Goal: Task Accomplishment & Management: Manage account settings

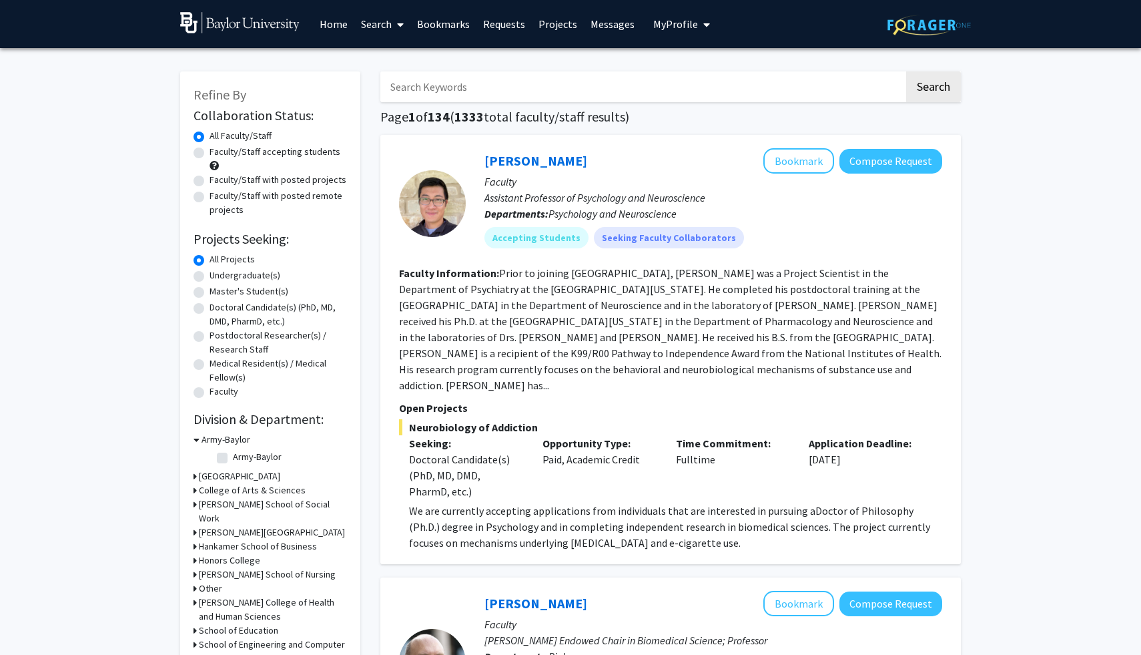
click at [664, 27] on span "My Profile" at bounding box center [675, 23] width 45 height 13
click at [704, 80] on span "View Profile" at bounding box center [736, 76] width 81 height 15
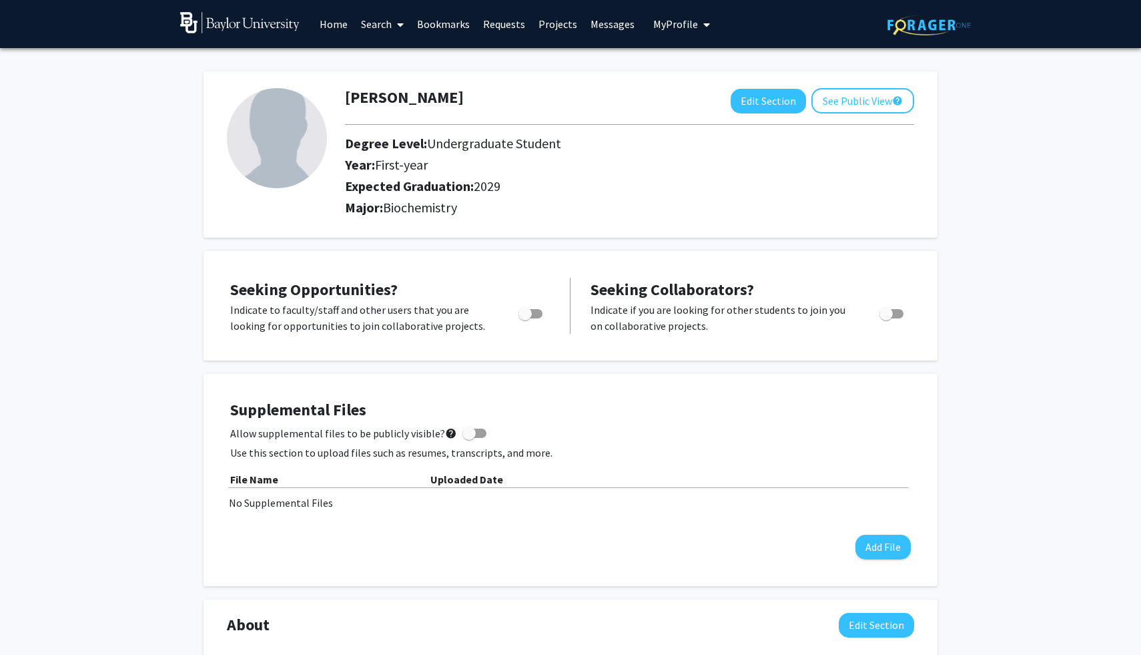
click at [664, 22] on span "My Profile" at bounding box center [675, 23] width 45 height 13
click at [689, 101] on link "Account Settings" at bounding box center [723, 103] width 120 height 16
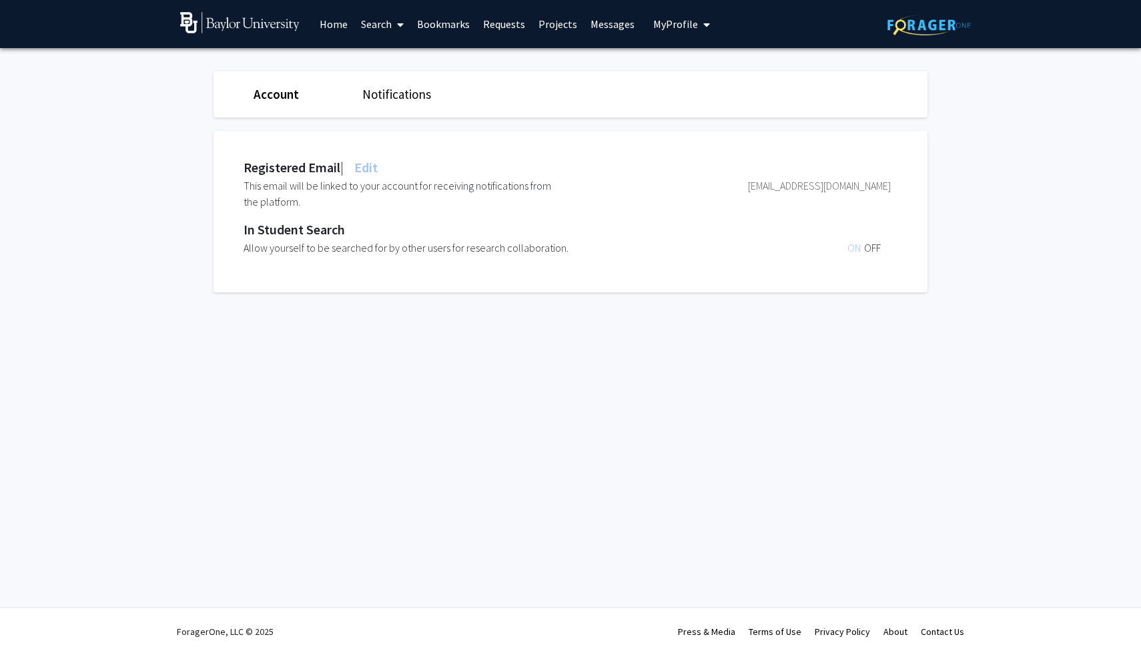
click at [853, 244] on span "ON" at bounding box center [855, 247] width 17 height 13
click at [865, 247] on span "OFF" at bounding box center [872, 247] width 17 height 13
click at [855, 241] on span "ON" at bounding box center [855, 247] width 17 height 13
click at [874, 249] on span "OFF" at bounding box center [872, 247] width 17 height 13
click at [288, 94] on link "Account" at bounding box center [276, 94] width 45 height 16
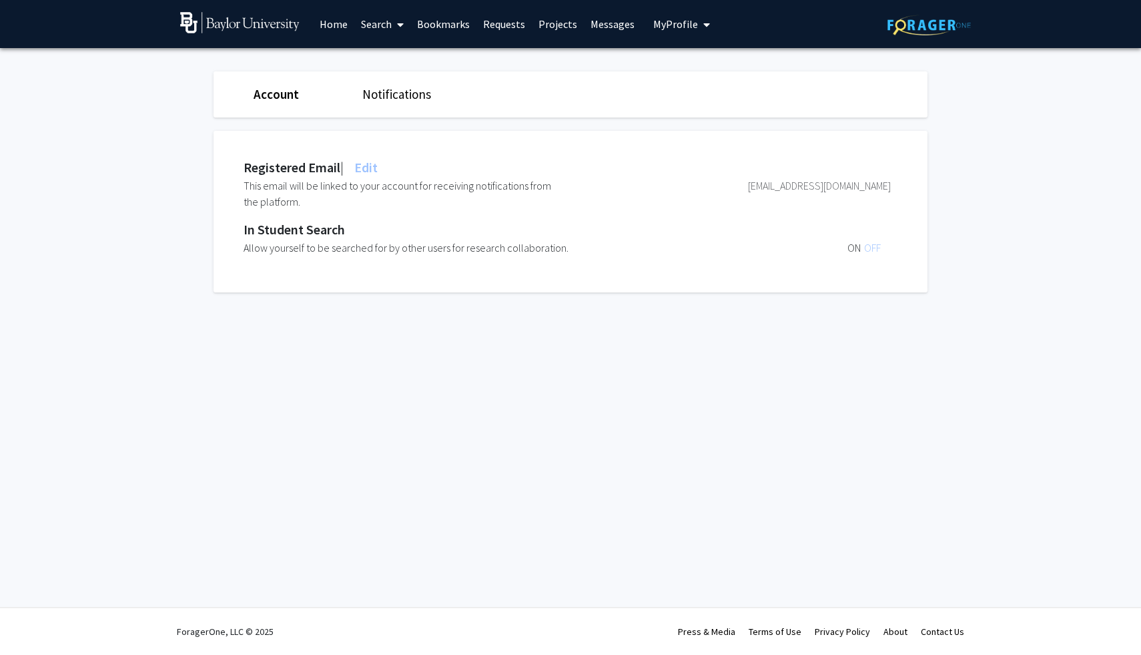
click at [668, 30] on span "My Profile" at bounding box center [675, 23] width 45 height 13
click at [697, 66] on span "[PERSON_NAME]" at bounding box center [736, 62] width 81 height 15
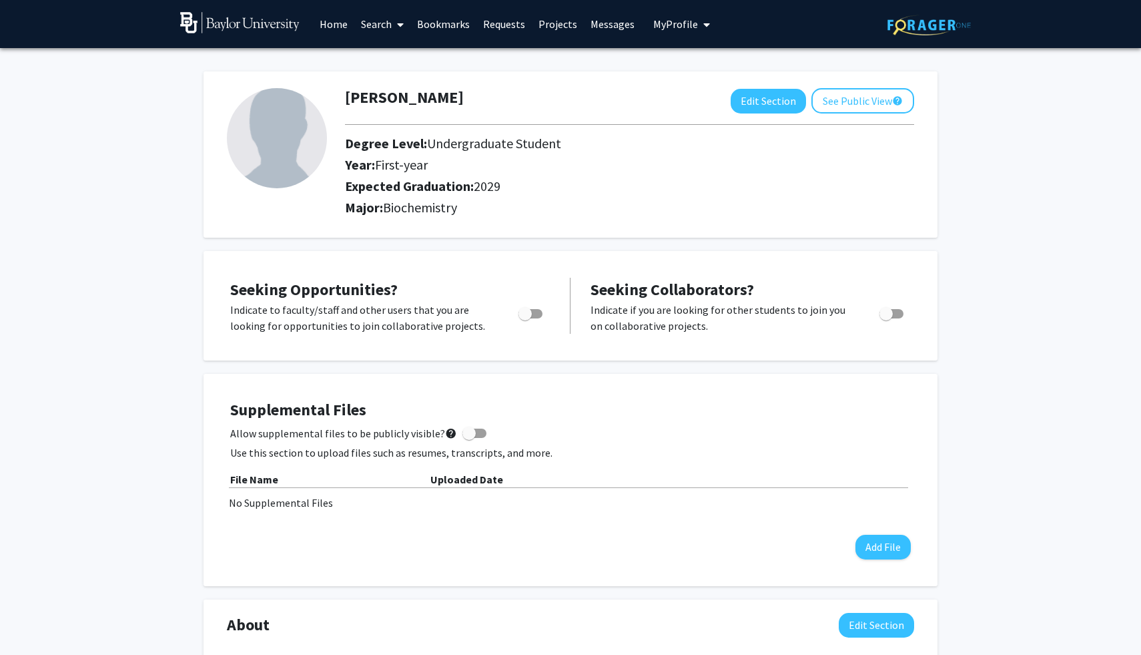
click at [262, 121] on img at bounding box center [277, 138] width 100 height 100
click at [793, 105] on button "Edit Section" at bounding box center [768, 101] width 75 height 25
select select "first-year"
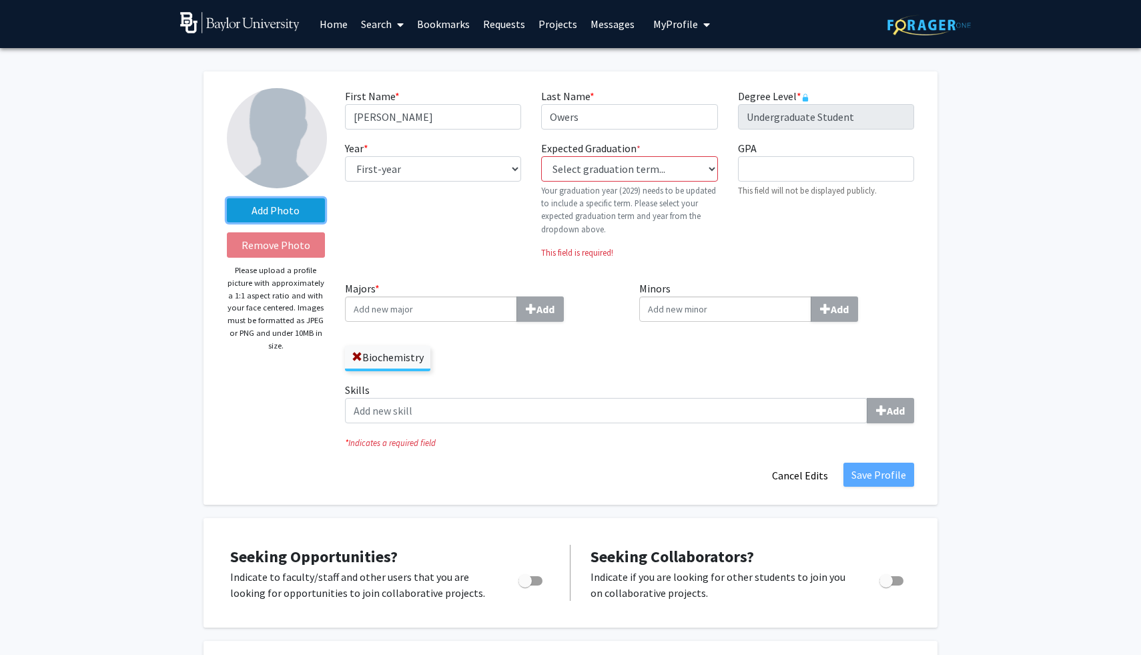
click at [293, 212] on label "Add Photo" at bounding box center [276, 210] width 98 height 24
click at [0, 0] on input "Add Photo" at bounding box center [0, 0] width 0 height 0
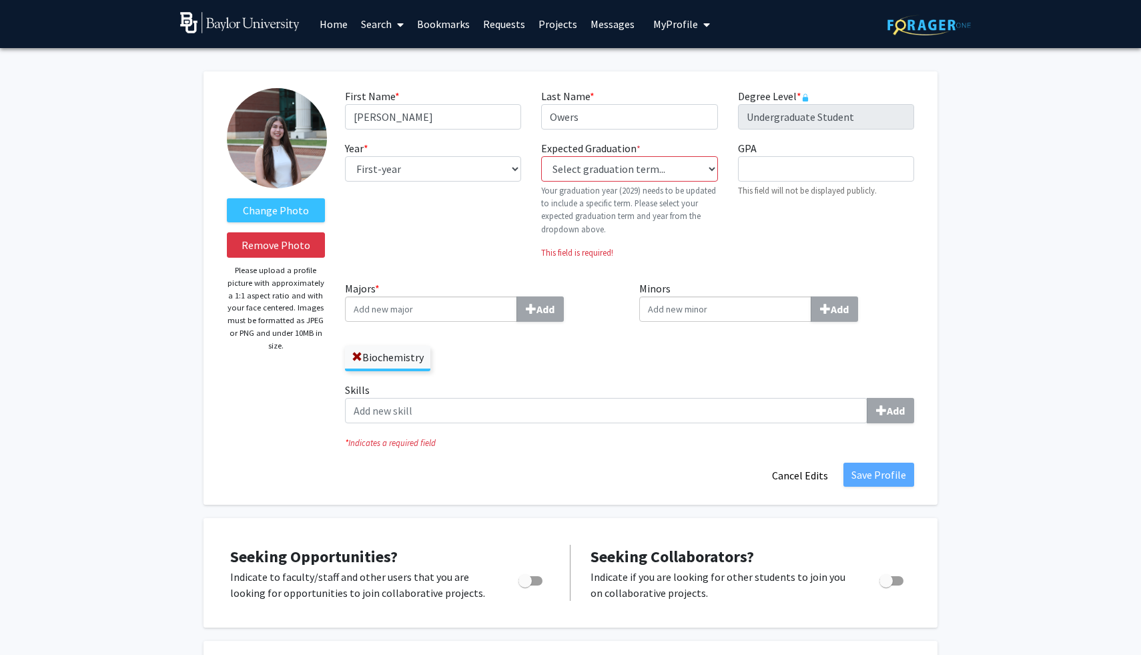
click at [296, 161] on img at bounding box center [277, 138] width 100 height 100
click at [287, 206] on label "Change Photo" at bounding box center [276, 210] width 98 height 24
click at [0, 0] on input "Change Photo" at bounding box center [0, 0] width 0 height 0
click at [316, 215] on label "Change Photo" at bounding box center [276, 210] width 98 height 24
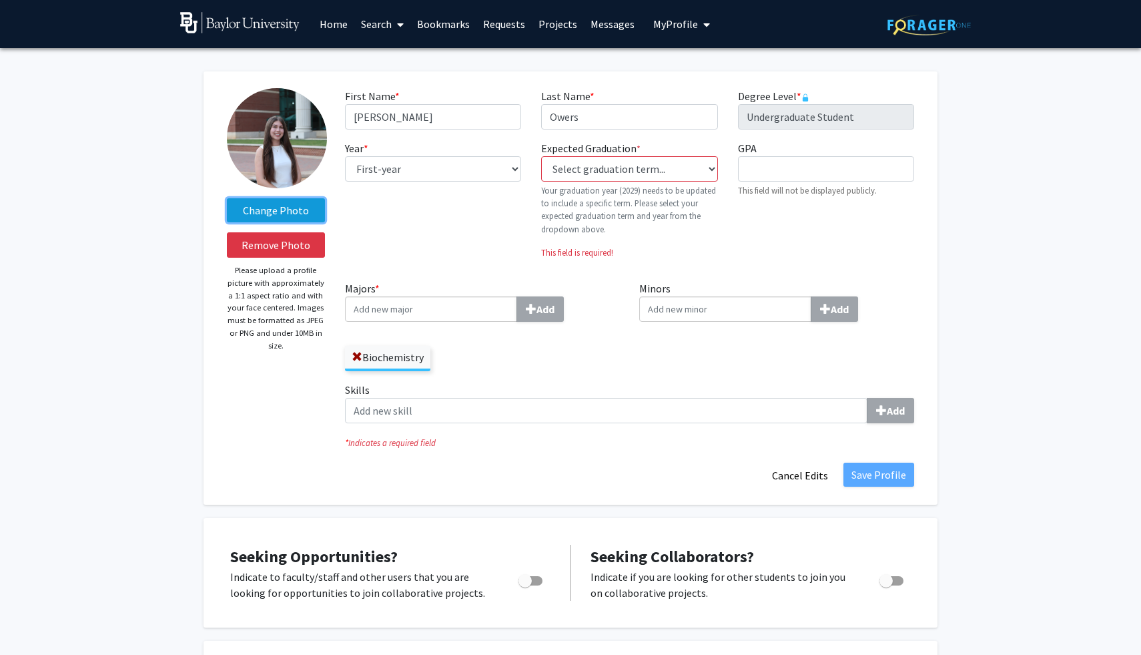
click at [0, 0] on input "Change Photo" at bounding box center [0, 0] width 0 height 0
click at [278, 137] on img at bounding box center [277, 138] width 100 height 100
click at [294, 204] on label "Change Photo" at bounding box center [276, 210] width 98 height 24
click at [0, 0] on input "Change Photo" at bounding box center [0, 0] width 0 height 0
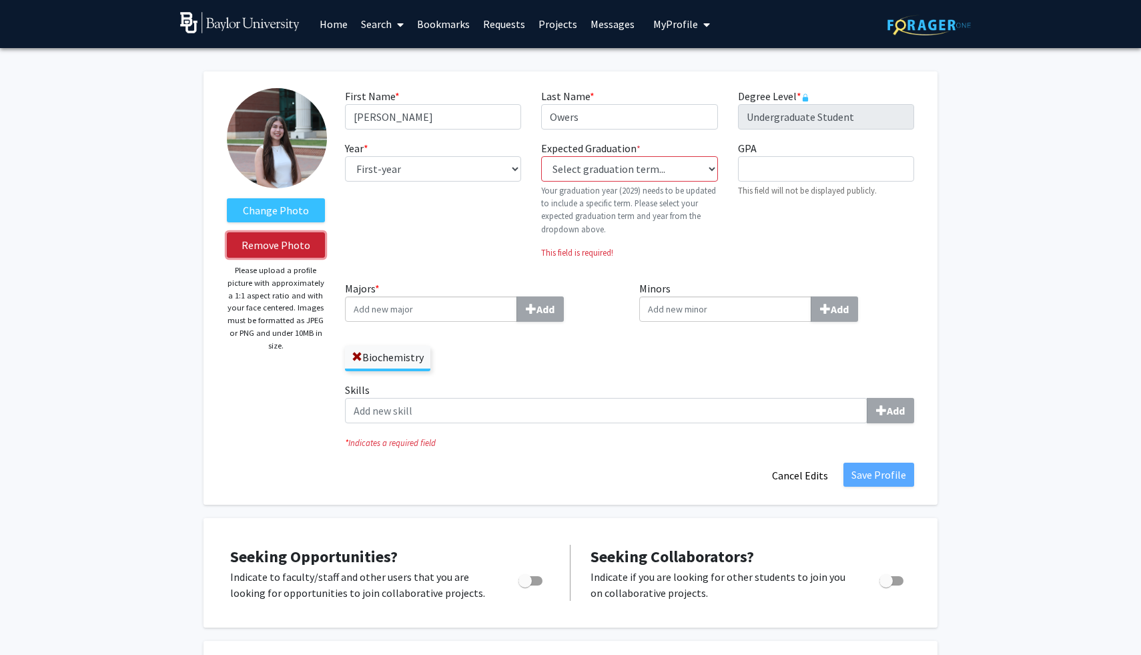
click at [314, 249] on button "Remove Photo" at bounding box center [276, 244] width 98 height 25
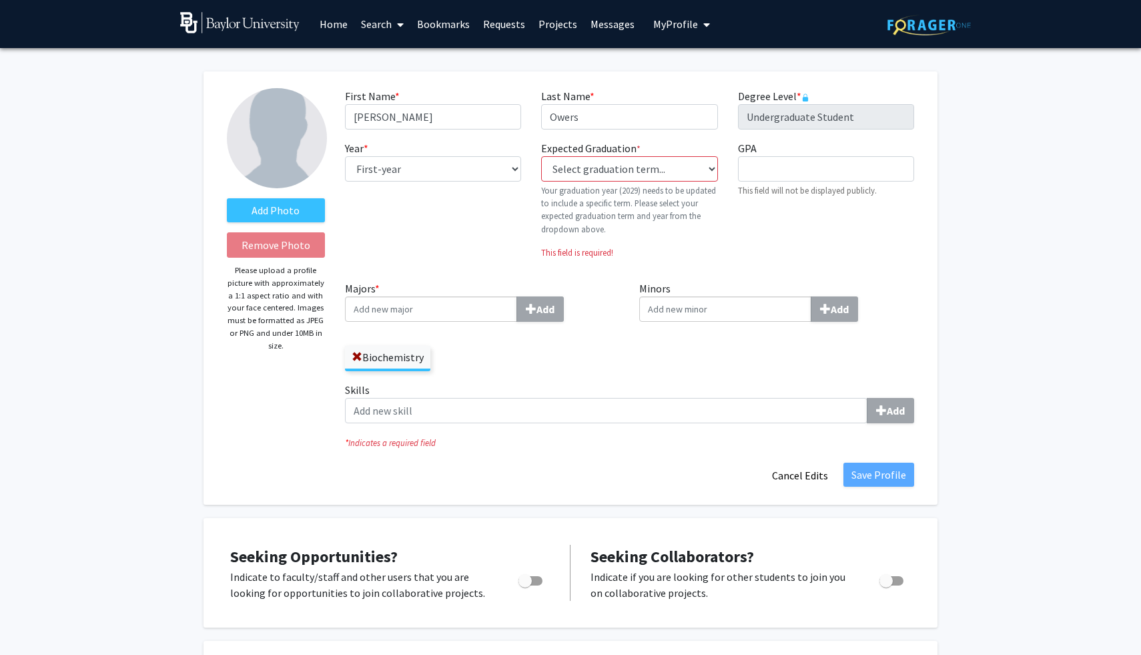
click at [703, 313] on input "Minors Add" at bounding box center [725, 308] width 172 height 25
type input "socio"
click at [716, 331] on div "Socio logy" at bounding box center [724, 334] width 155 height 16
click at [716, 322] on input "socio" at bounding box center [725, 308] width 172 height 25
click at [483, 360] on div "Biochemistry" at bounding box center [482, 351] width 275 height 39
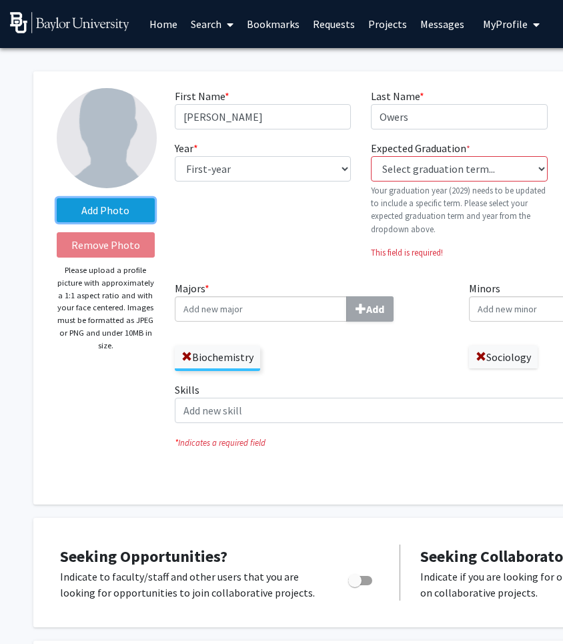
click at [123, 209] on label "Add Photo" at bounding box center [106, 210] width 98 height 24
click at [0, 0] on input "Add Photo" at bounding box center [0, 0] width 0 height 0
click at [123, 209] on label "Add Photo" at bounding box center [106, 210] width 98 height 24
click at [0, 0] on input "Add Photo" at bounding box center [0, 0] width 0 height 0
click at [226, 223] on div "Year * required --- First-year Sophomore Junior Senior Postbaccalaureate Certif…" at bounding box center [263, 204] width 196 height 129
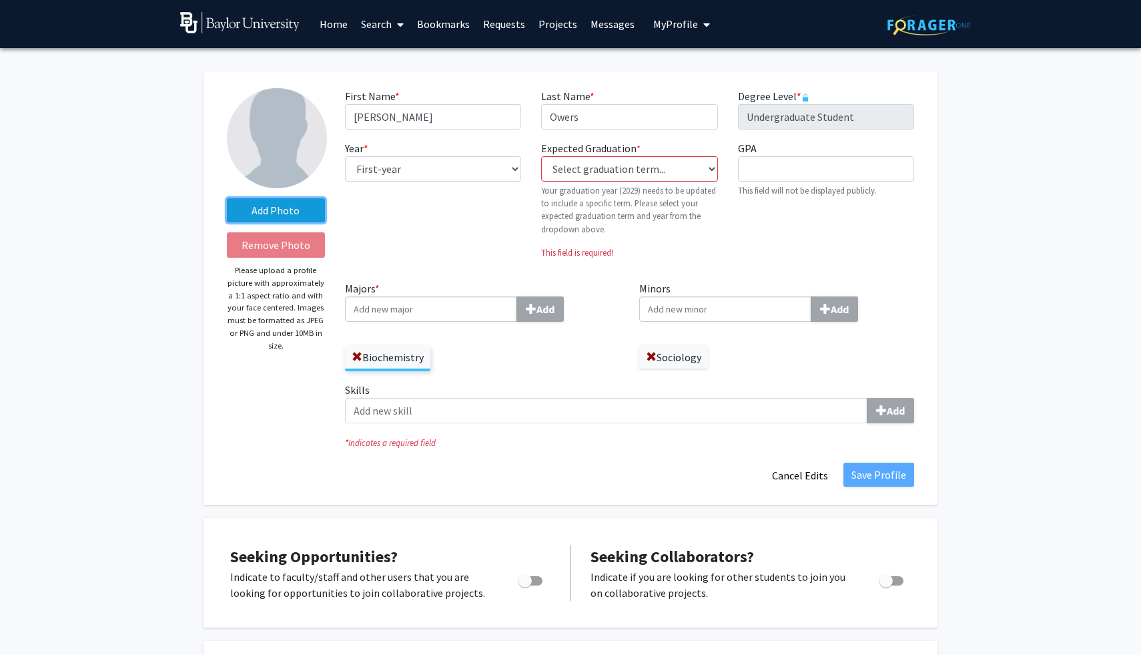
click at [255, 218] on label "Add Photo" at bounding box center [276, 210] width 98 height 24
click at [0, 0] on input "Add Photo" at bounding box center [0, 0] width 0 height 0
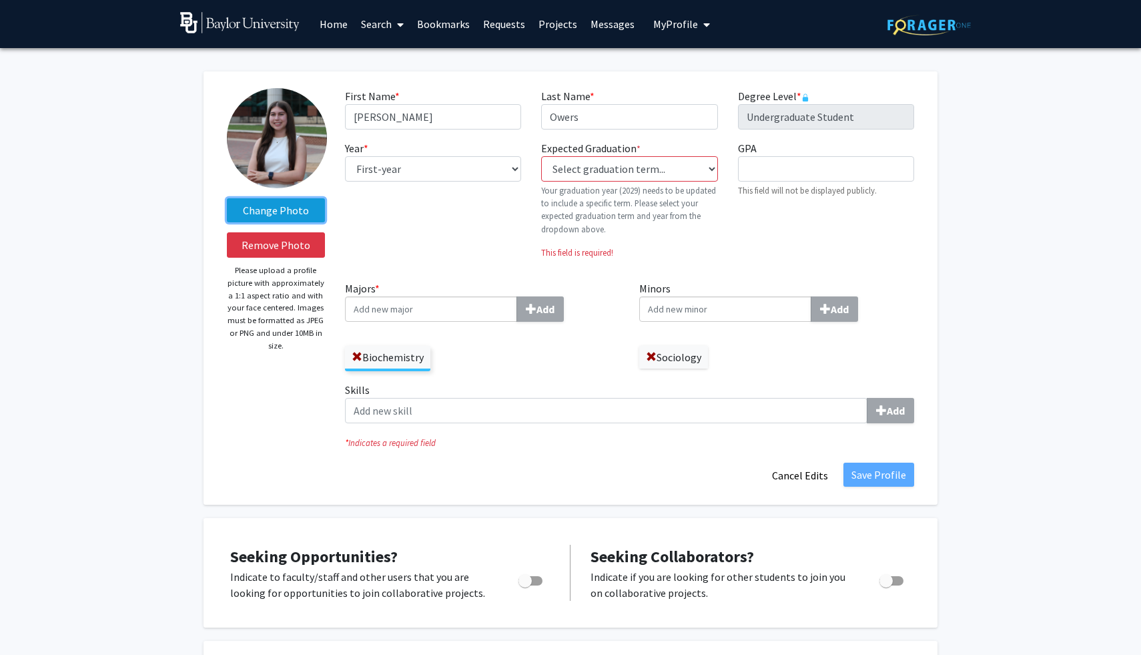
click at [307, 214] on label "Change Photo" at bounding box center [276, 210] width 98 height 24
click at [0, 0] on input "Change Photo" at bounding box center [0, 0] width 0 height 0
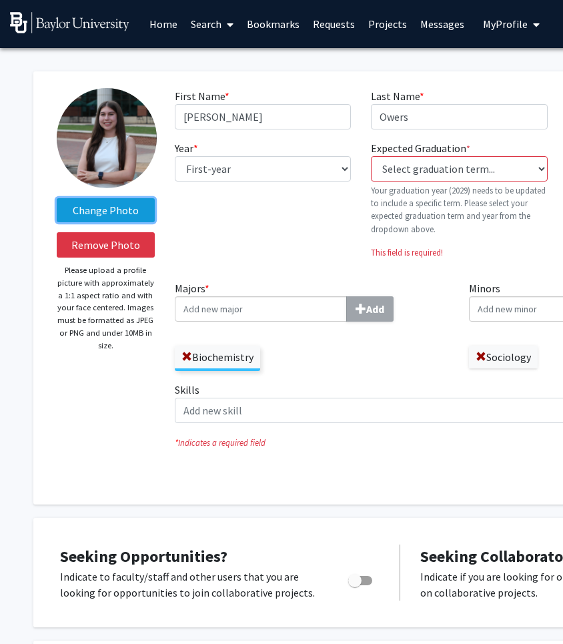
click at [136, 212] on label "Change Photo" at bounding box center [106, 210] width 98 height 24
click at [0, 0] on input "Change Photo" at bounding box center [0, 0] width 0 height 0
click at [136, 212] on label "Change Photo" at bounding box center [106, 210] width 98 height 24
click at [0, 0] on input "Change Photo" at bounding box center [0, 0] width 0 height 0
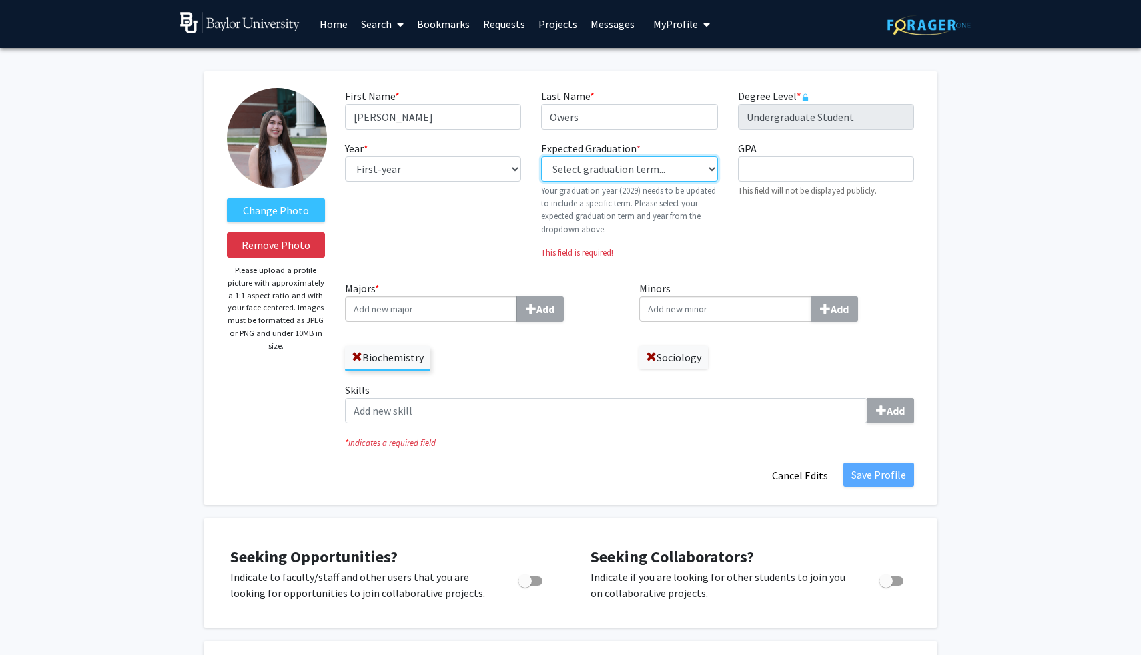
click at [621, 169] on select "Select graduation term... Previous: 2029 (Please select a specific term) Spring…" at bounding box center [629, 168] width 176 height 25
select select "46: spring_2029"
click at [541, 156] on select "Select graduation term... Previous: 2029 (Please select a specific term) Spring…" at bounding box center [629, 168] width 176 height 25
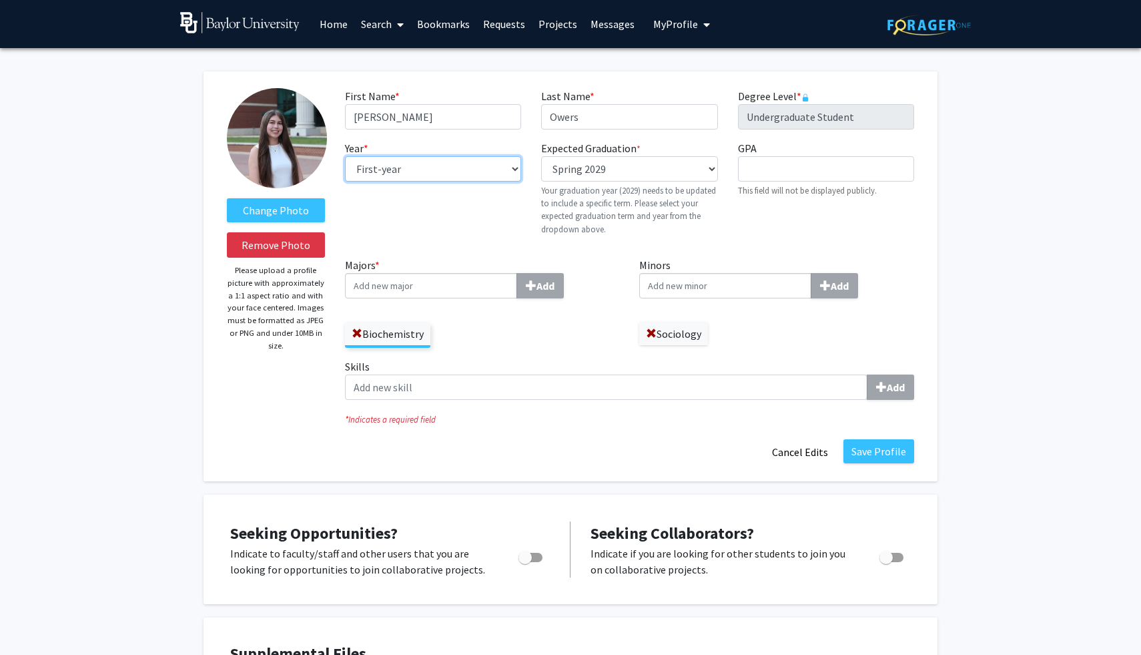
click at [504, 167] on select "--- First-year Sophomore Junior Senior Postbaccalaureate Certificate" at bounding box center [433, 168] width 176 height 25
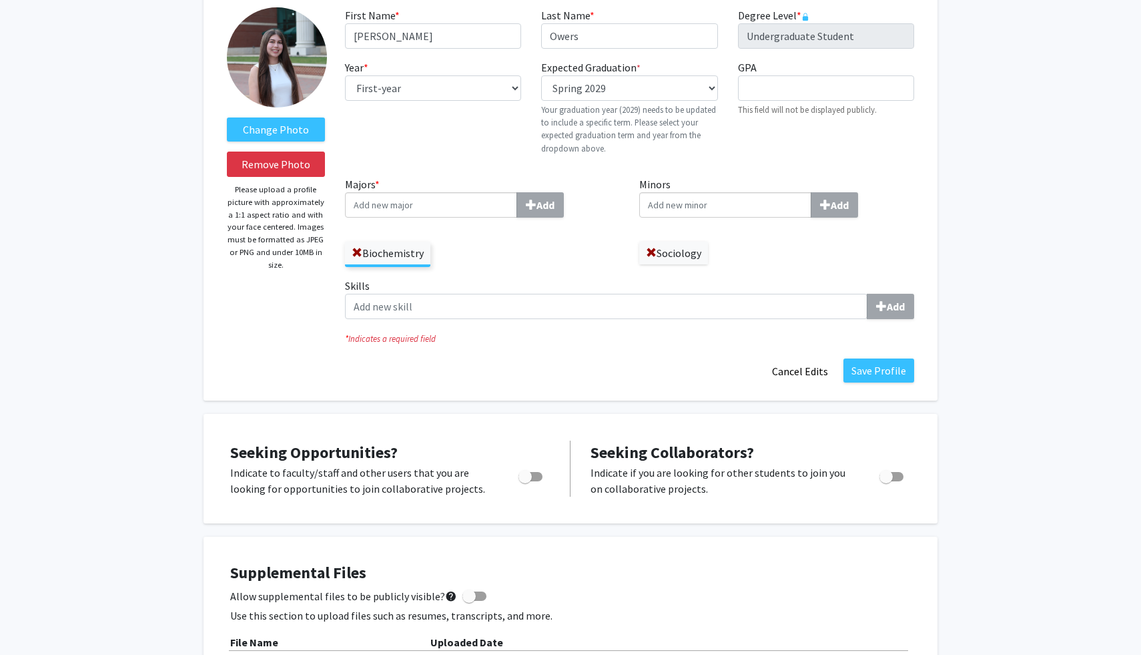
scroll to position [84, 0]
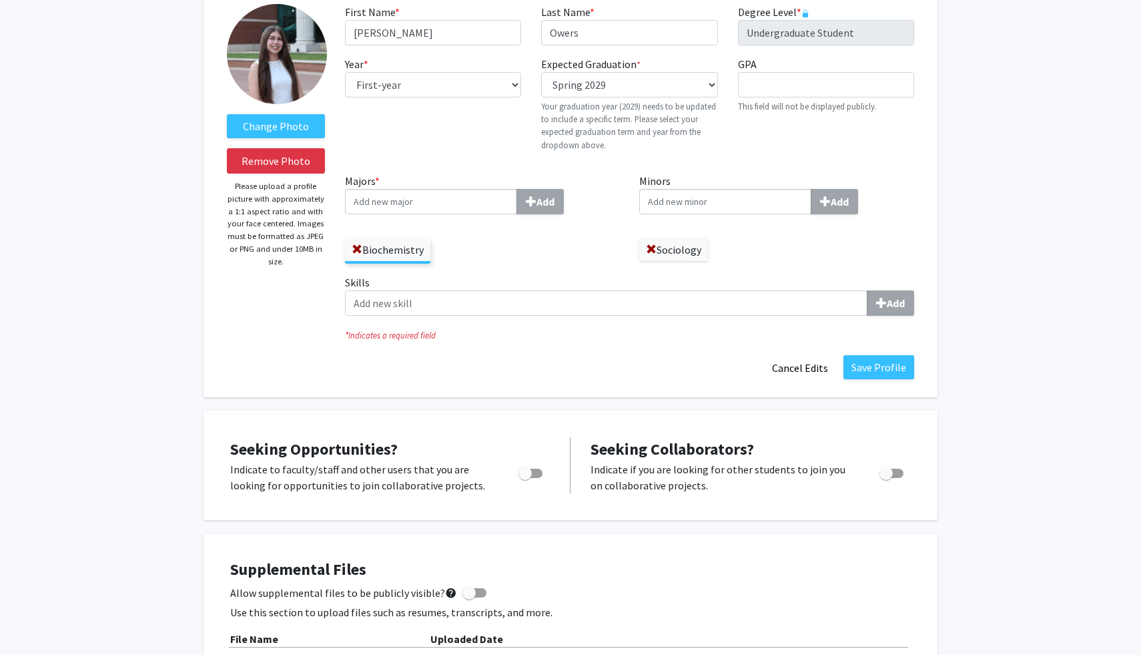
click at [914, 214] on div "Minors Add Sociology" at bounding box center [776, 223] width 295 height 101
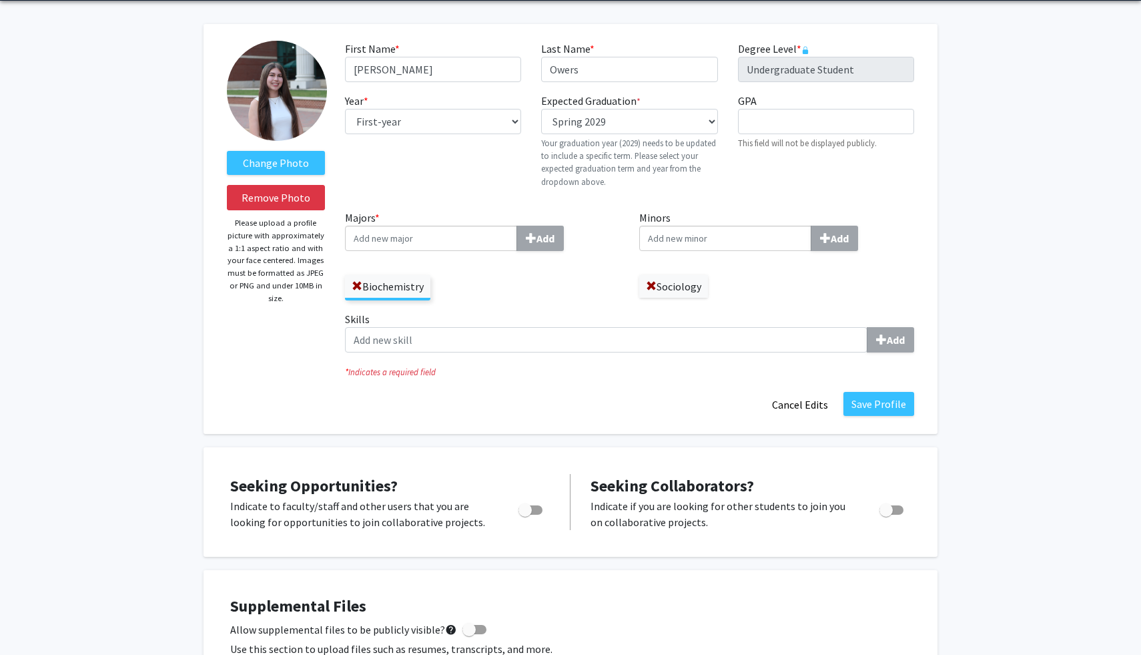
scroll to position [0, 0]
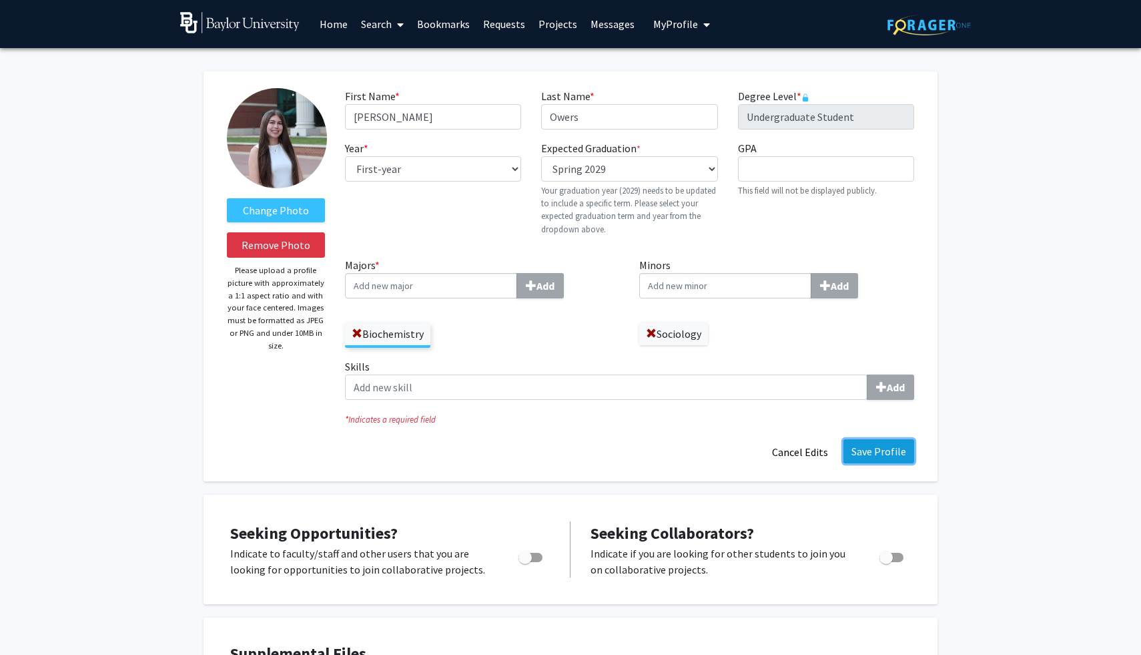
click at [869, 451] on button "Save Profile" at bounding box center [878, 451] width 71 height 24
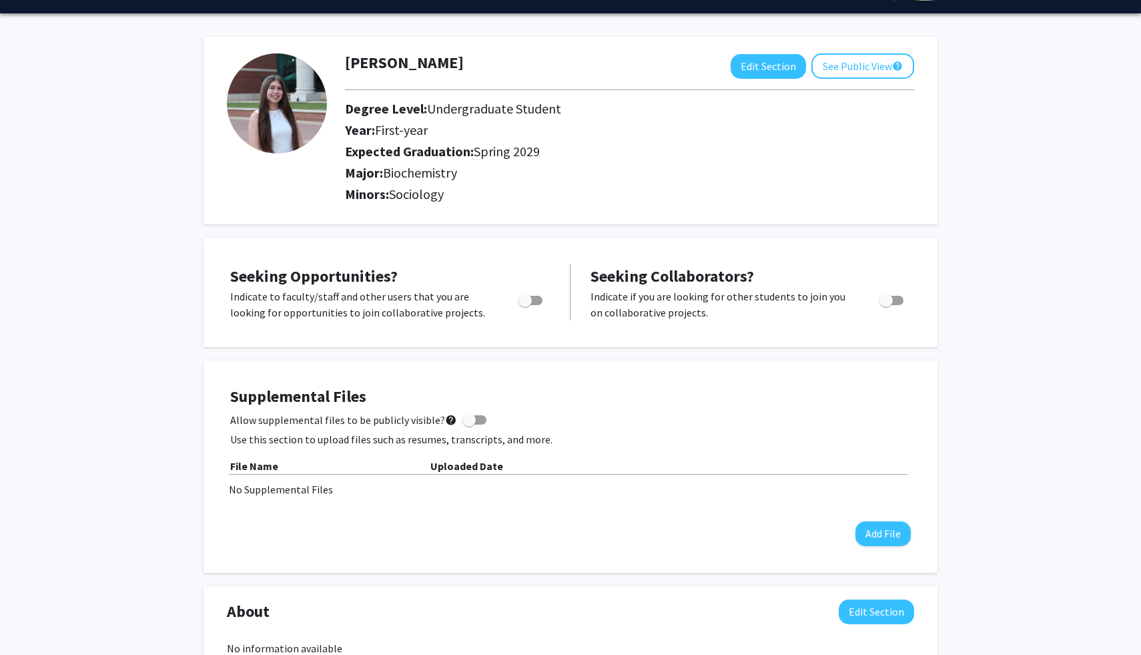
scroll to position [27, 0]
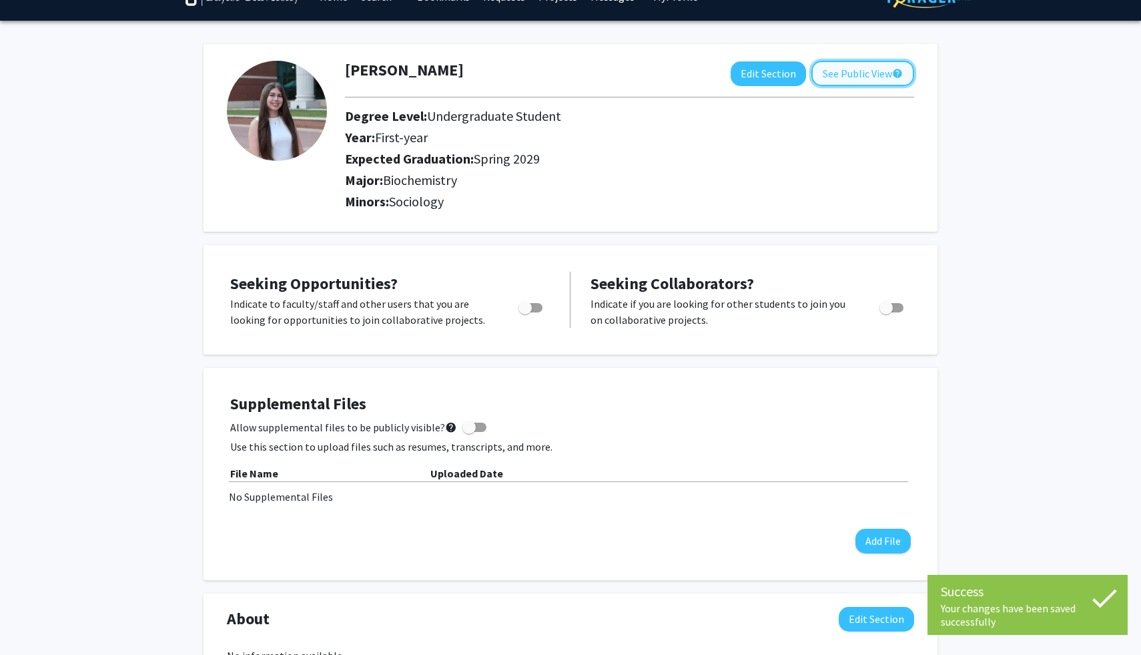
click at [867, 76] on button "See Public View help" at bounding box center [862, 73] width 103 height 25
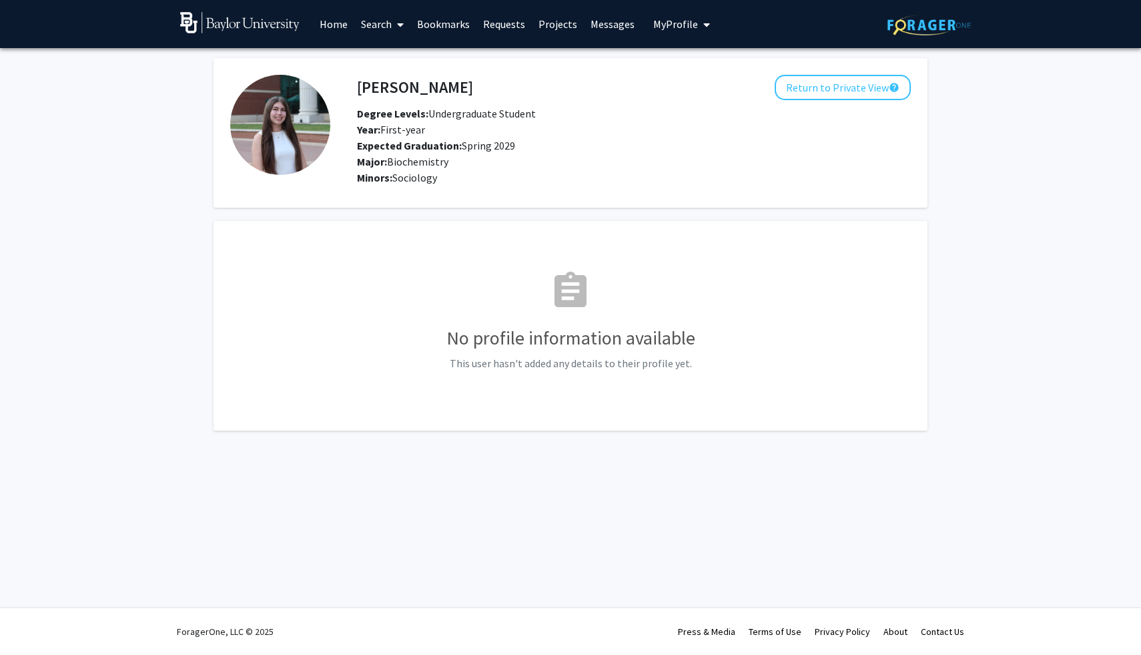
click at [339, 25] on link "Home" at bounding box center [333, 24] width 41 height 47
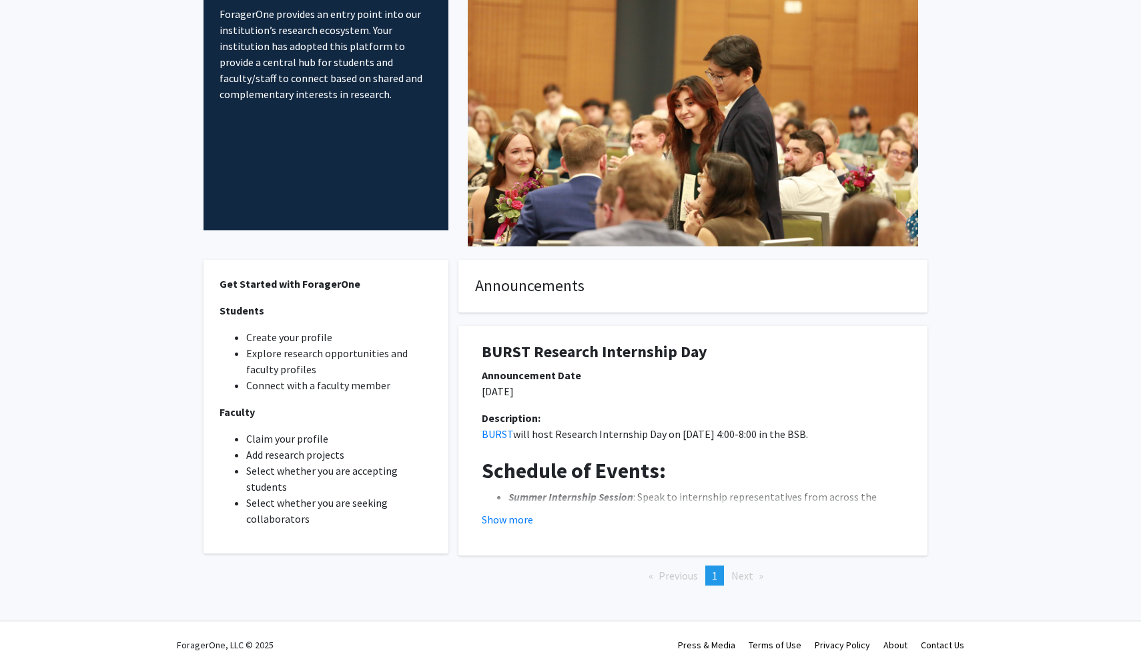
scroll to position [131, 0]
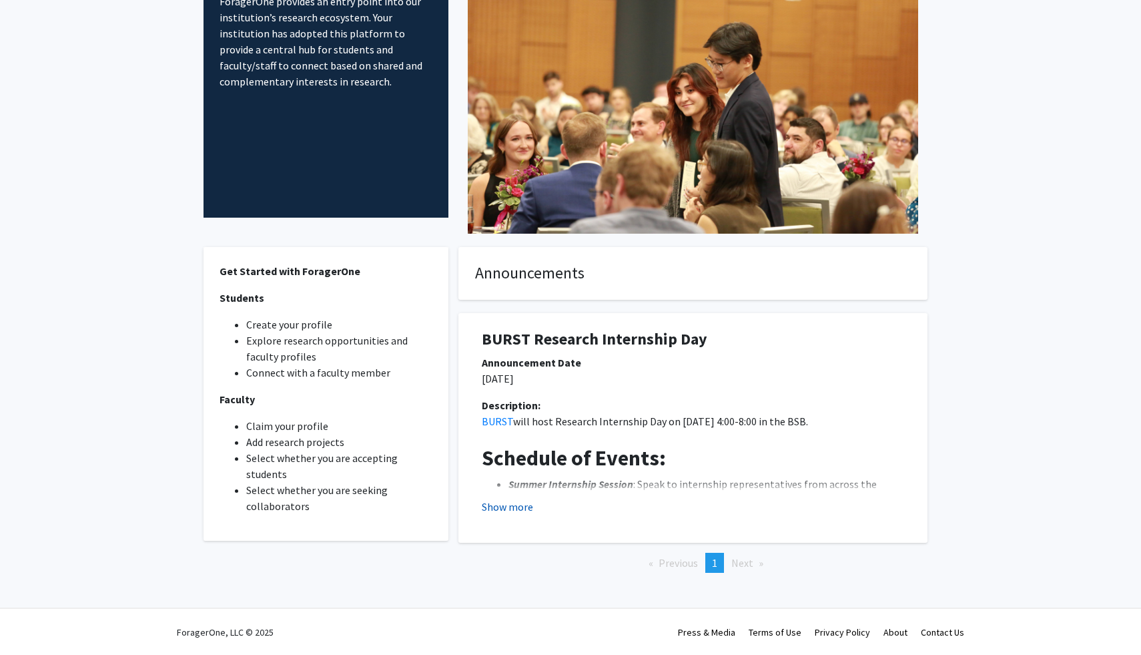
click at [502, 506] on button "Show more" at bounding box center [507, 506] width 51 height 16
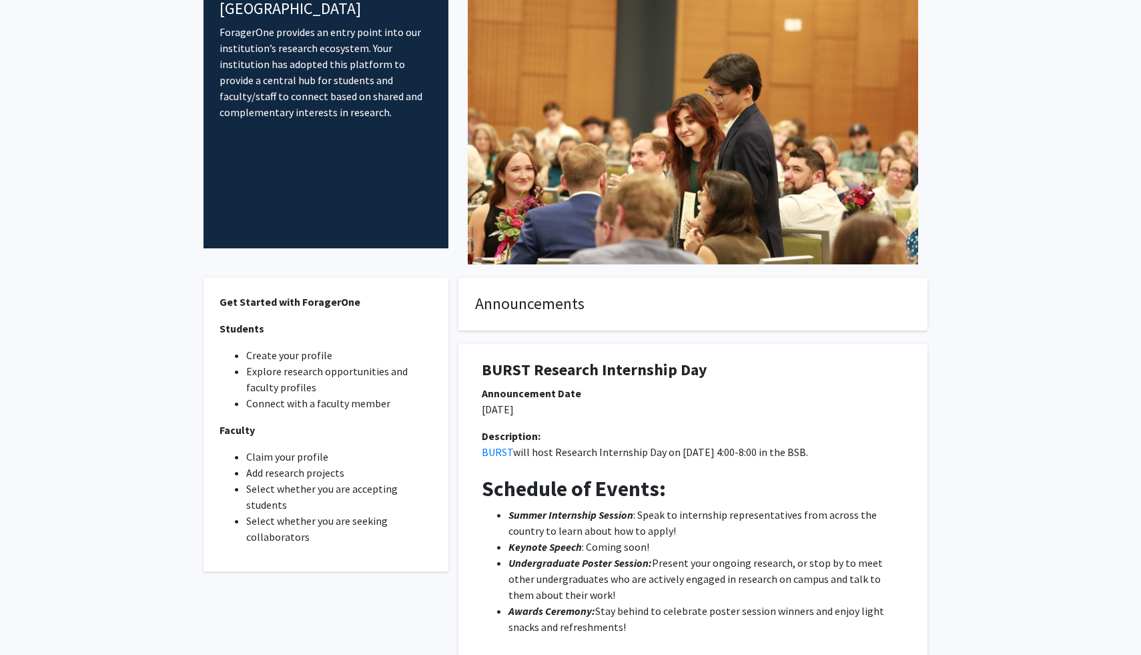
scroll to position [0, 0]
